Goal: Information Seeking & Learning: Learn about a topic

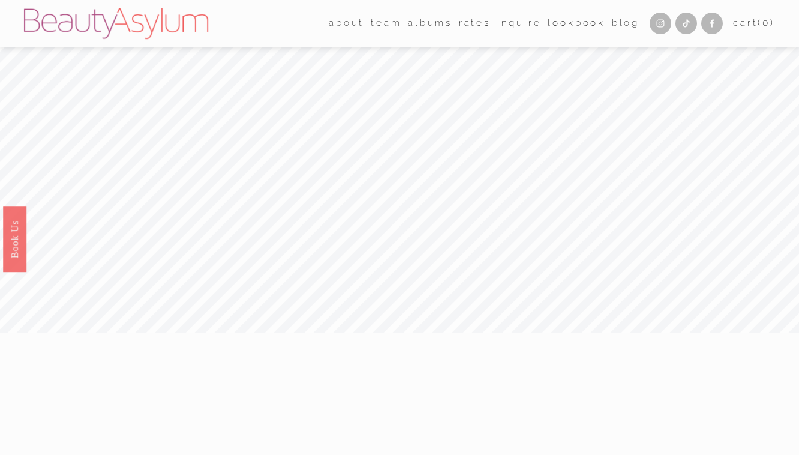
click at [469, 31] on link "Rates" at bounding box center [475, 23] width 32 height 19
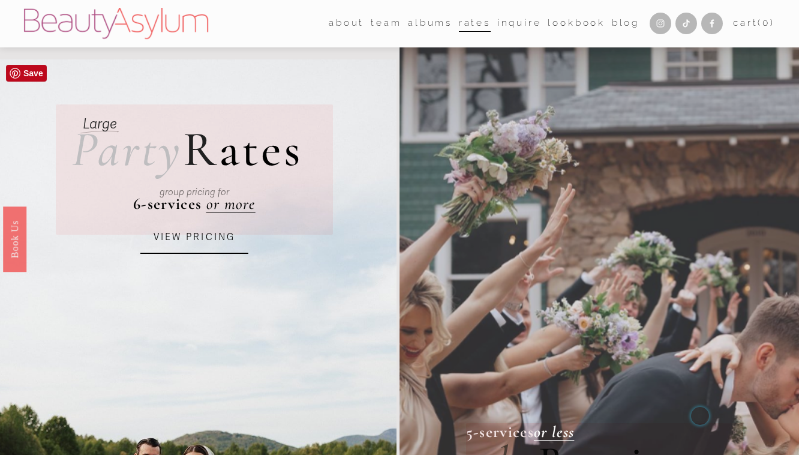
click at [228, 238] on link "VIEW PRICING" at bounding box center [194, 237] width 108 height 32
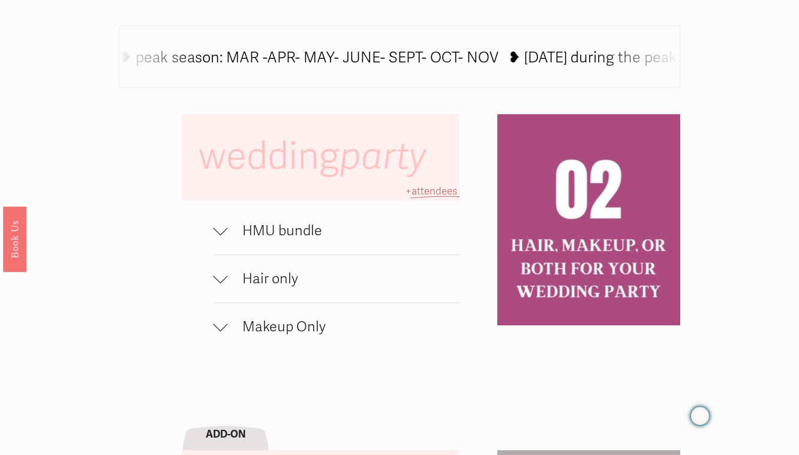
scroll to position [660, 0]
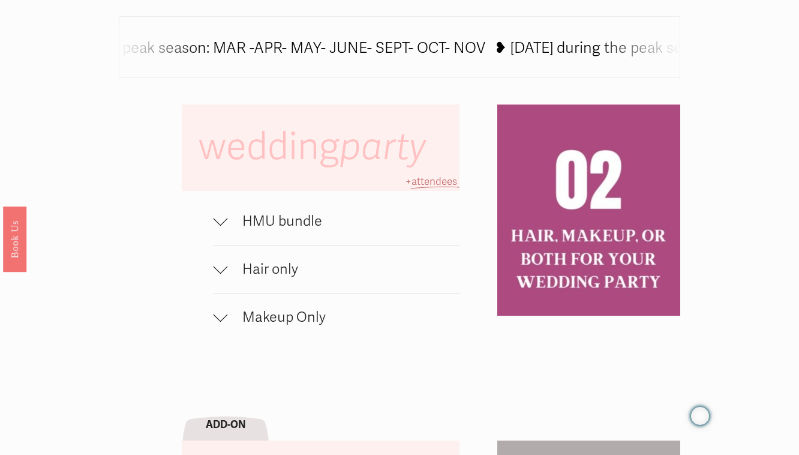
click at [260, 266] on span "Hair only" at bounding box center [344, 268] width 232 height 17
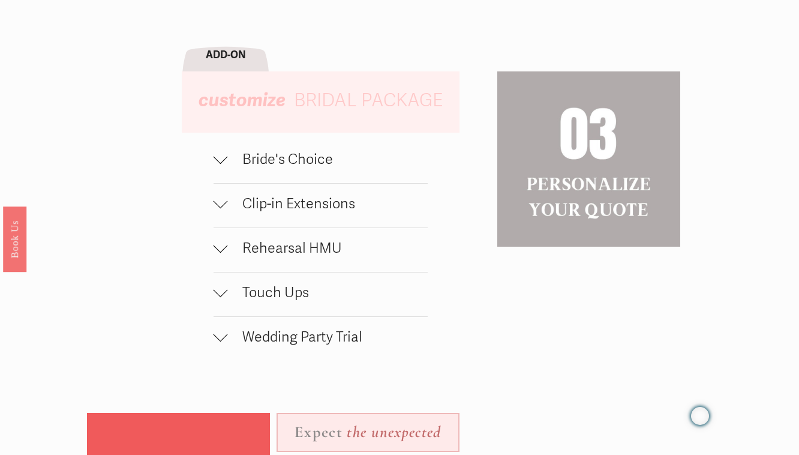
scroll to position [1086, 0]
click at [221, 161] on div at bounding box center [221, 156] width 14 height 14
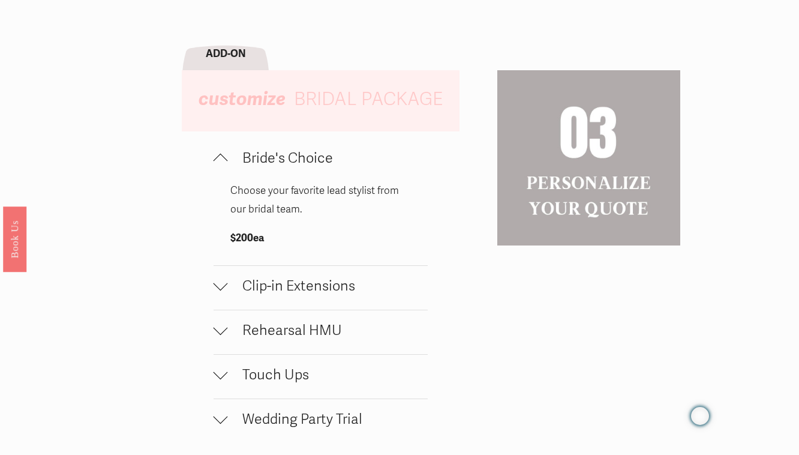
click at [221, 161] on div at bounding box center [221, 161] width 14 height 14
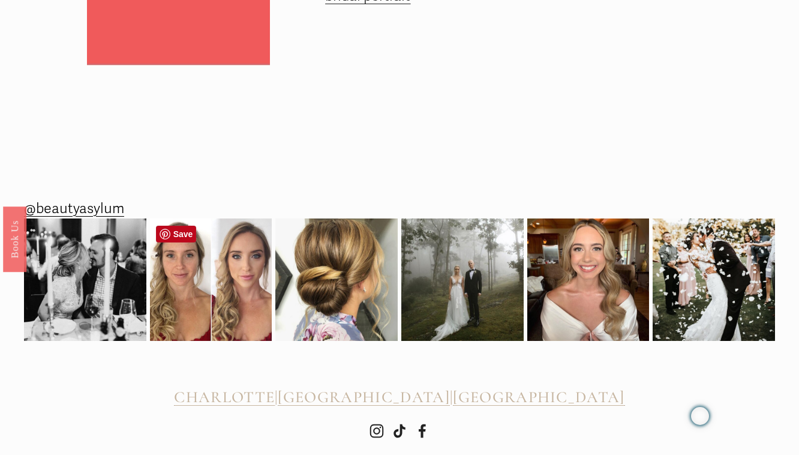
scroll to position [1681, 0]
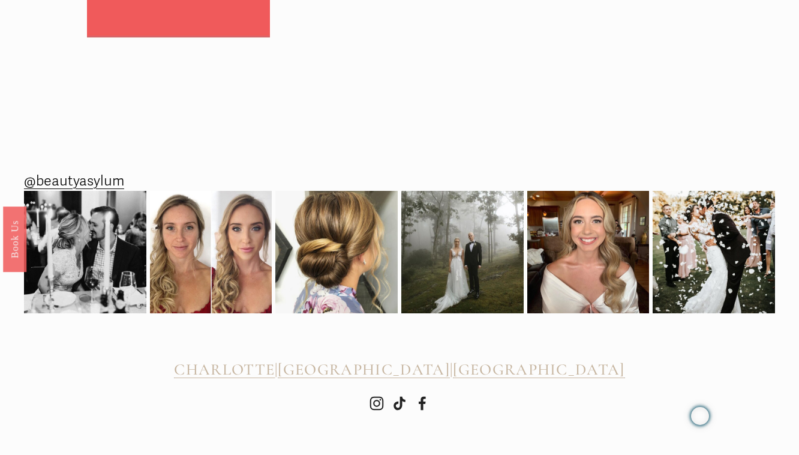
click at [275, 373] on span "CHARLOTTE" at bounding box center [224, 369] width 101 height 19
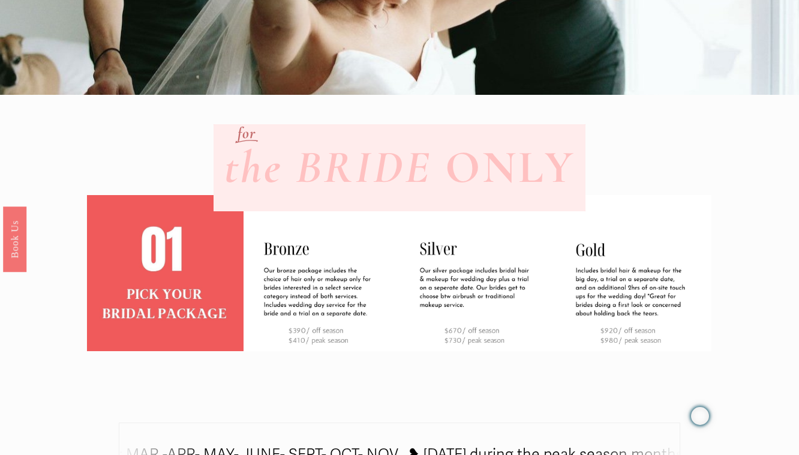
scroll to position [0, 0]
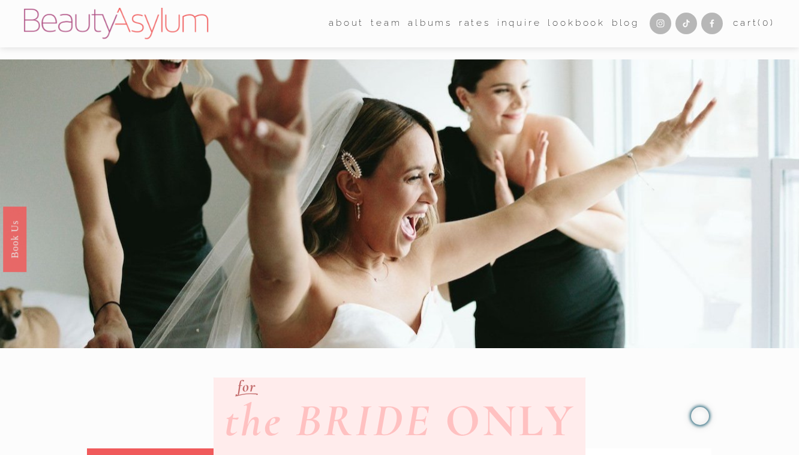
click at [0, 0] on link "Charlotte" at bounding box center [0, 0] width 0 height 0
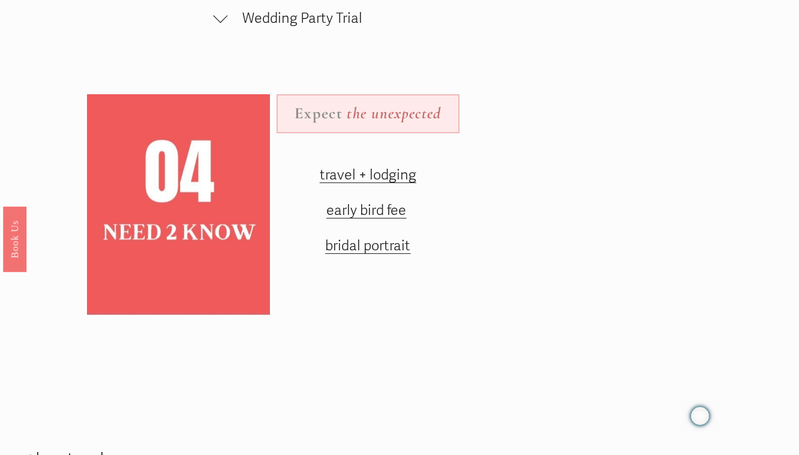
scroll to position [1132, 0]
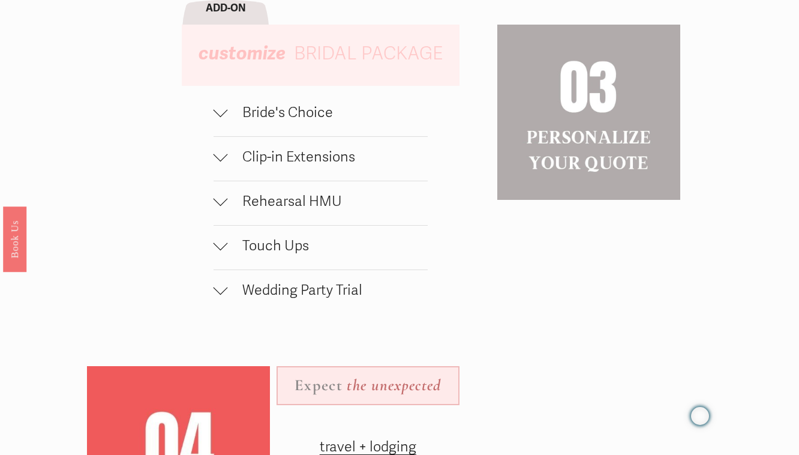
click at [231, 247] on span "Touch Ups" at bounding box center [328, 245] width 200 height 17
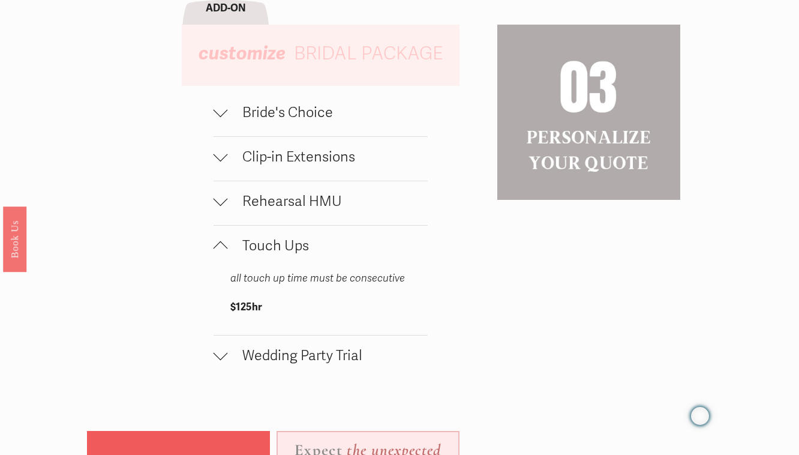
click at [231, 247] on span "Touch Ups" at bounding box center [328, 245] width 200 height 17
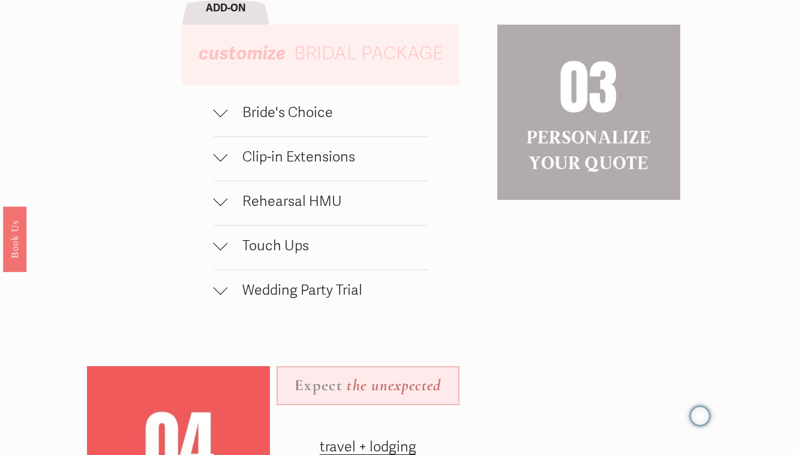
click at [223, 202] on div at bounding box center [221, 199] width 14 height 14
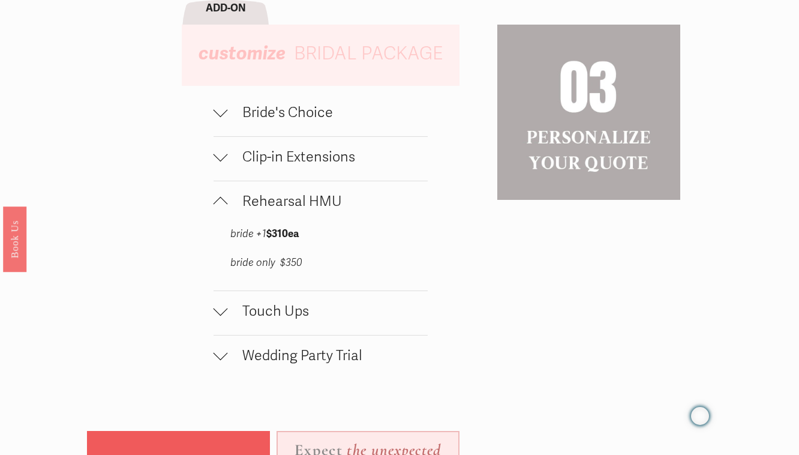
click at [223, 202] on div at bounding box center [221, 204] width 14 height 14
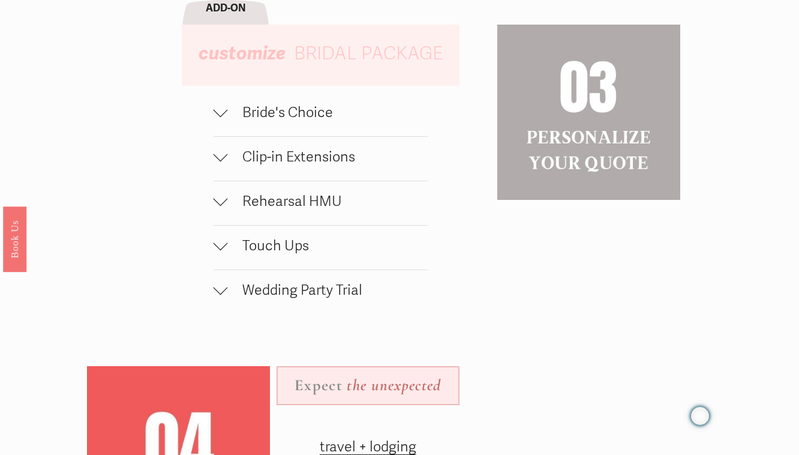
click at [218, 159] on div at bounding box center [221, 155] width 14 height 14
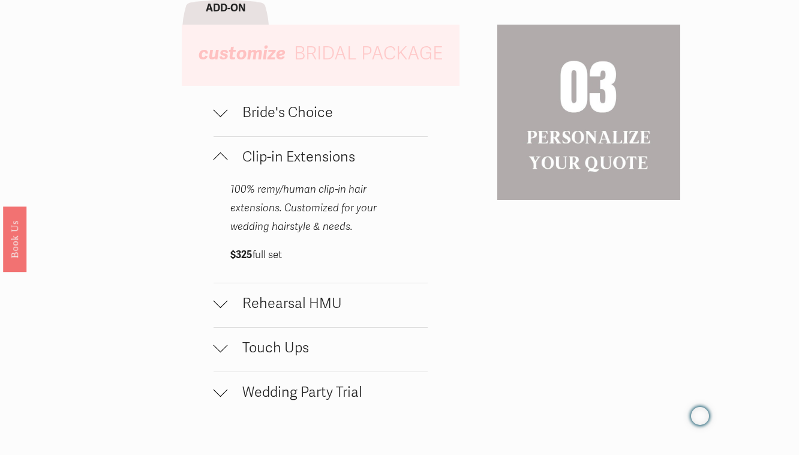
click at [225, 160] on div at bounding box center [221, 159] width 14 height 14
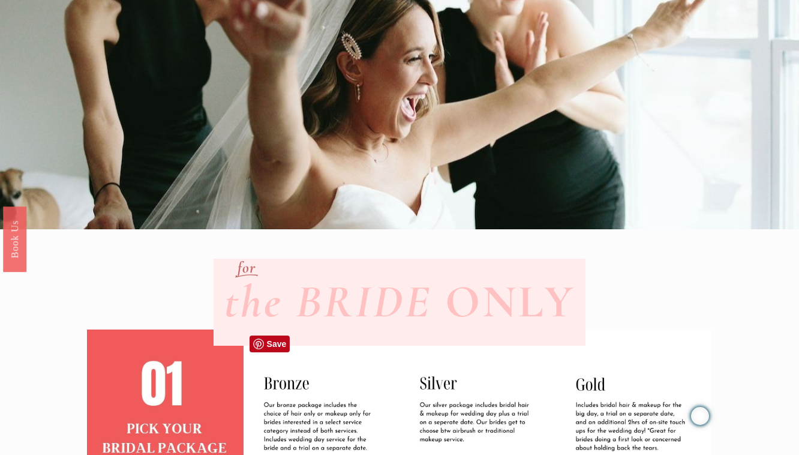
scroll to position [118, 0]
